Goal: Task Accomplishment & Management: Complete application form

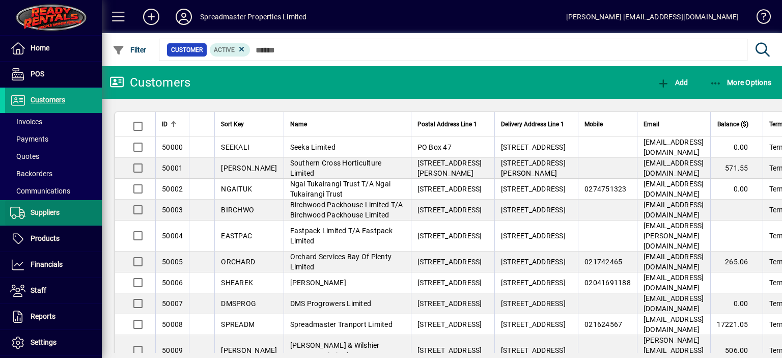
click at [51, 212] on span "Suppliers" at bounding box center [45, 212] width 29 height 8
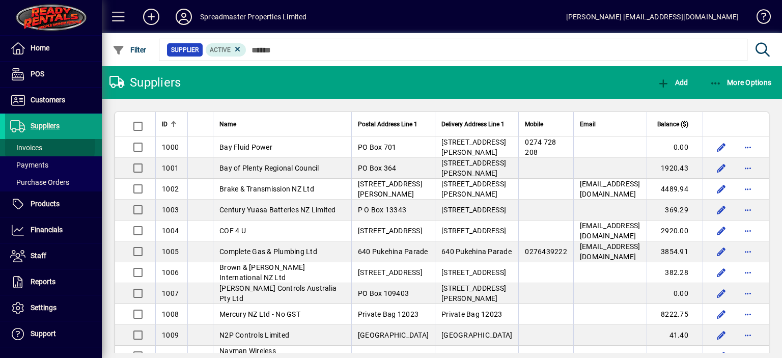
click at [40, 146] on span "Invoices" at bounding box center [26, 148] width 32 height 8
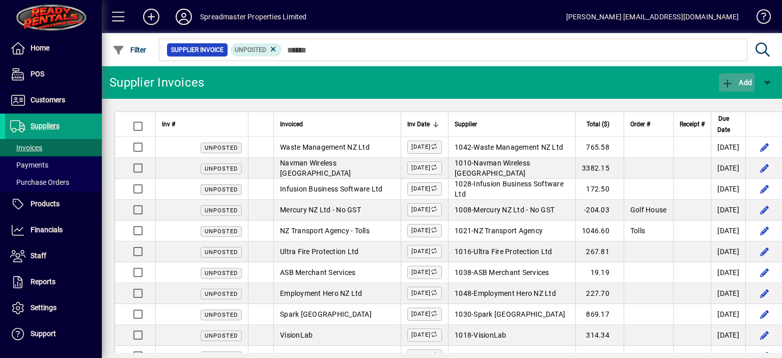
click at [747, 83] on span "Add" at bounding box center [737, 82] width 31 height 8
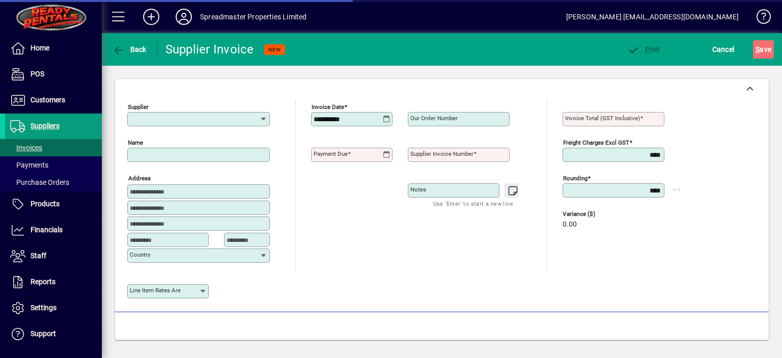
type input "**********"
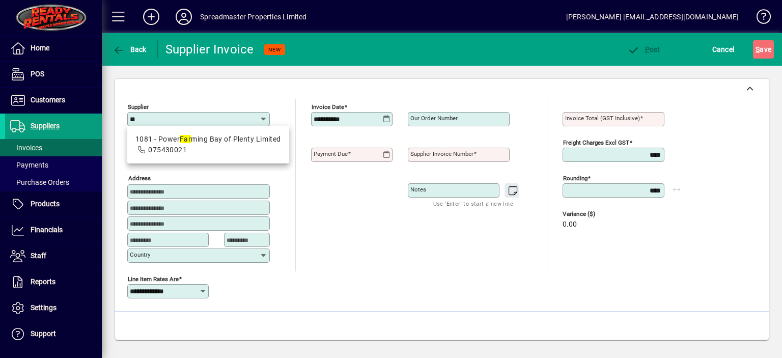
type input "*"
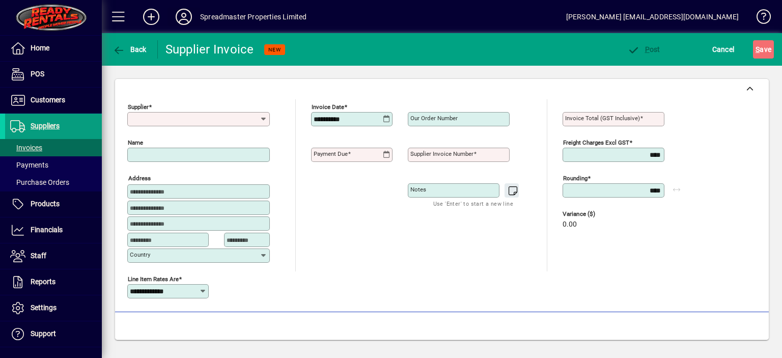
click at [185, 16] on icon at bounding box center [184, 17] width 20 height 16
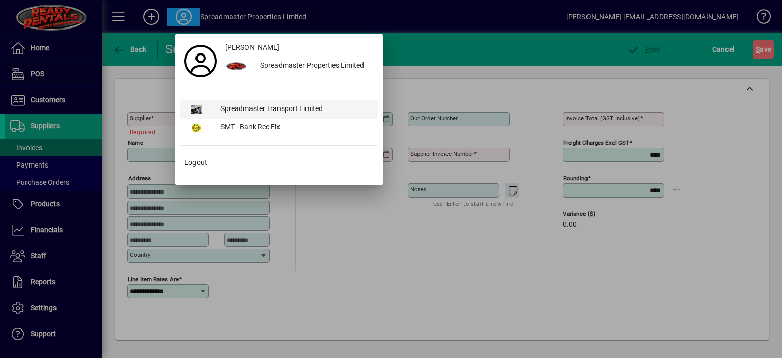
click at [264, 108] on div "Spreadmaster Transport Limited" at bounding box center [294, 109] width 165 height 18
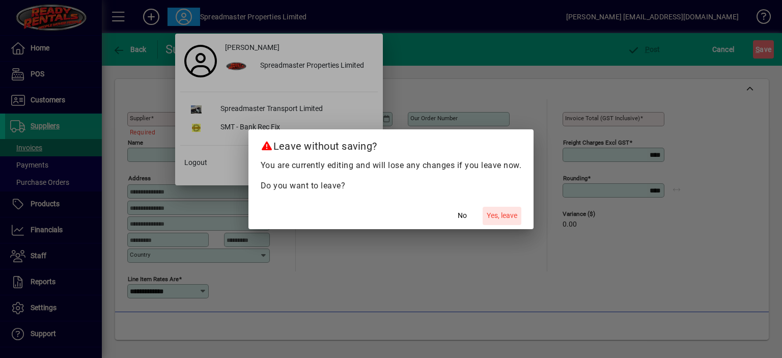
click at [502, 217] on span "Yes, leave" at bounding box center [502, 215] width 31 height 11
